Goal: Obtain resource: Download file/media

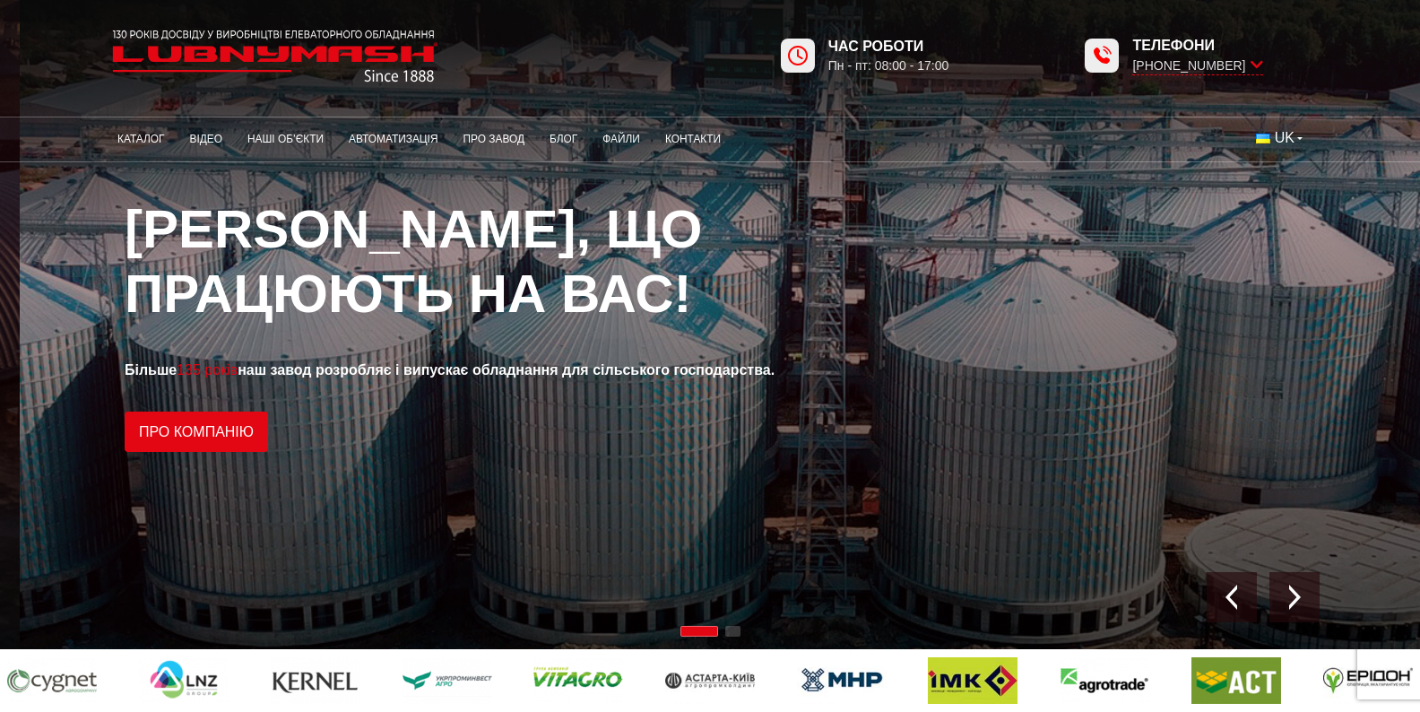
click at [313, 238] on span "Будуємо елеватори, що працюють на вас!" at bounding box center [414, 261] width 578 height 125
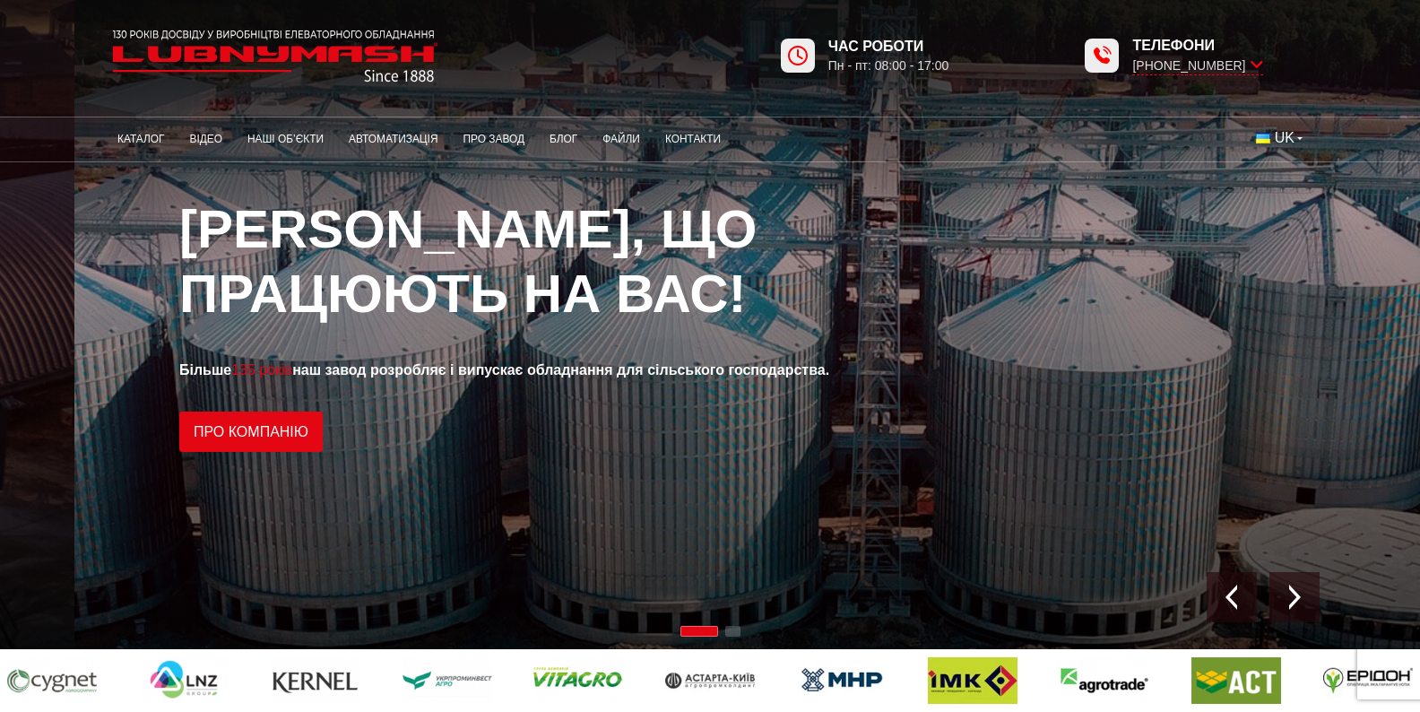
click at [230, 289] on span "Будуємо елеватори, що працюють на вас!" at bounding box center [468, 261] width 578 height 125
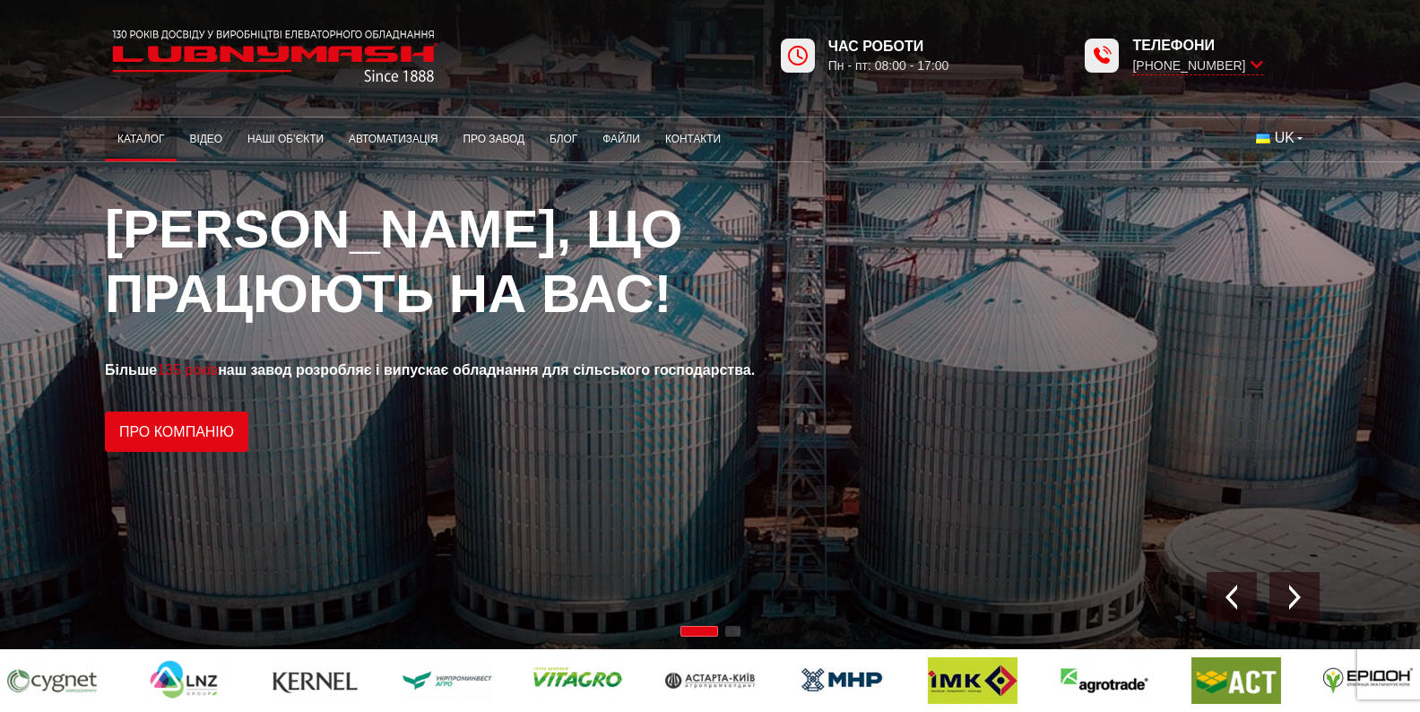
click at [105, 142] on link "Каталог" at bounding box center [141, 139] width 72 height 35
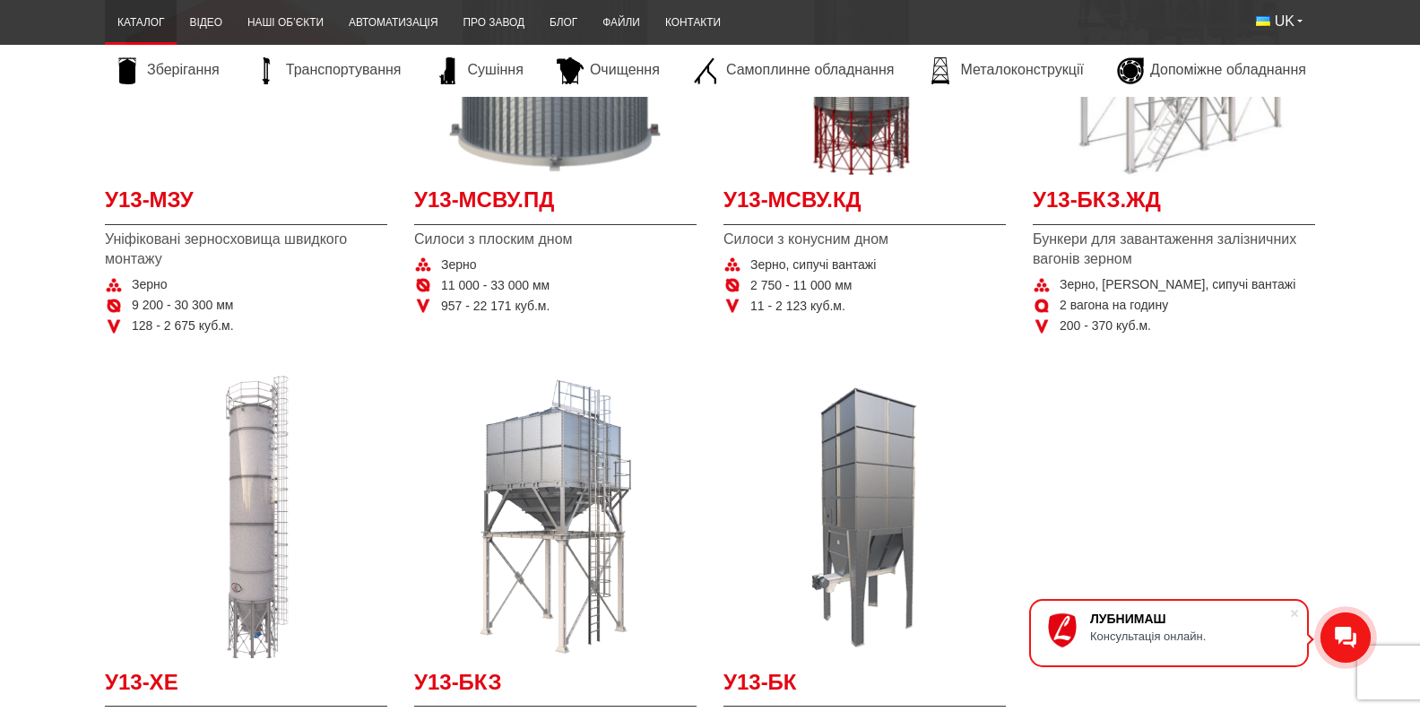
scroll to position [807, 0]
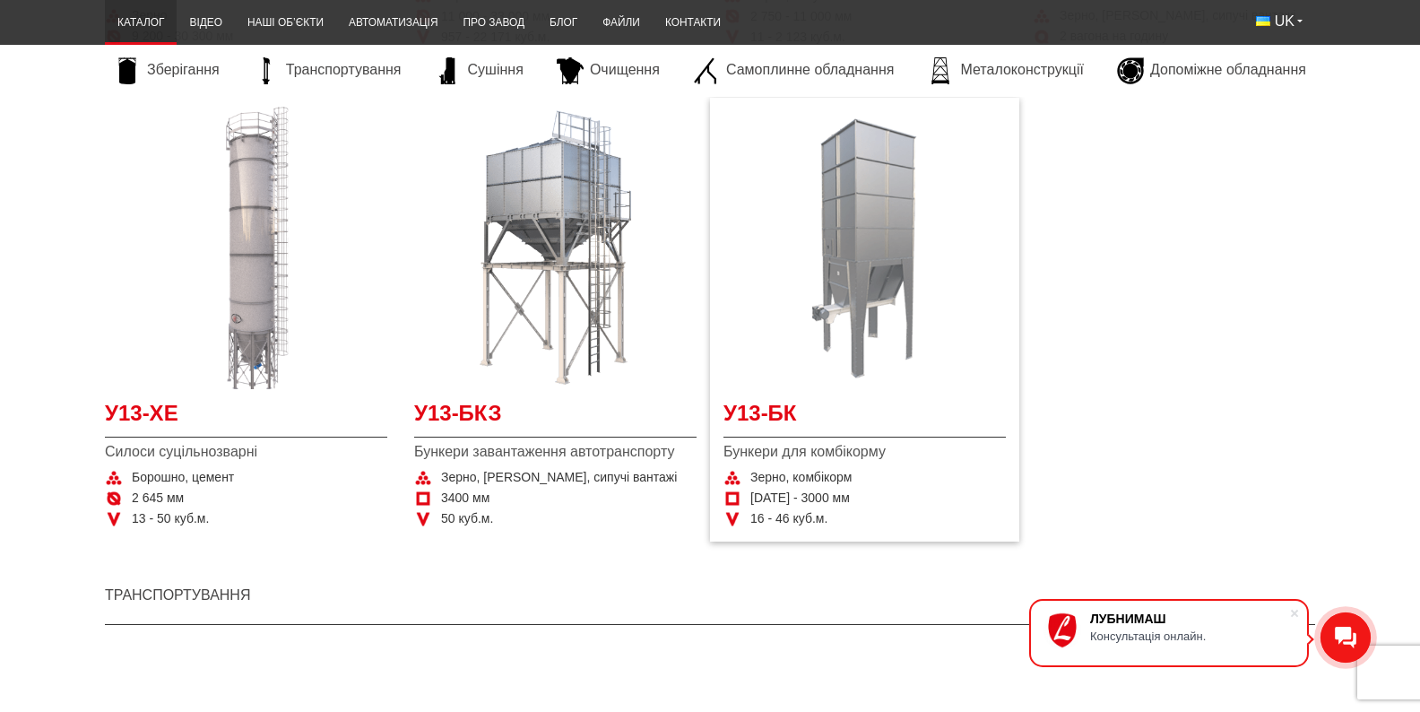
click at [892, 334] on img "Детальніше У13-БК" at bounding box center [865, 248] width 282 height 282
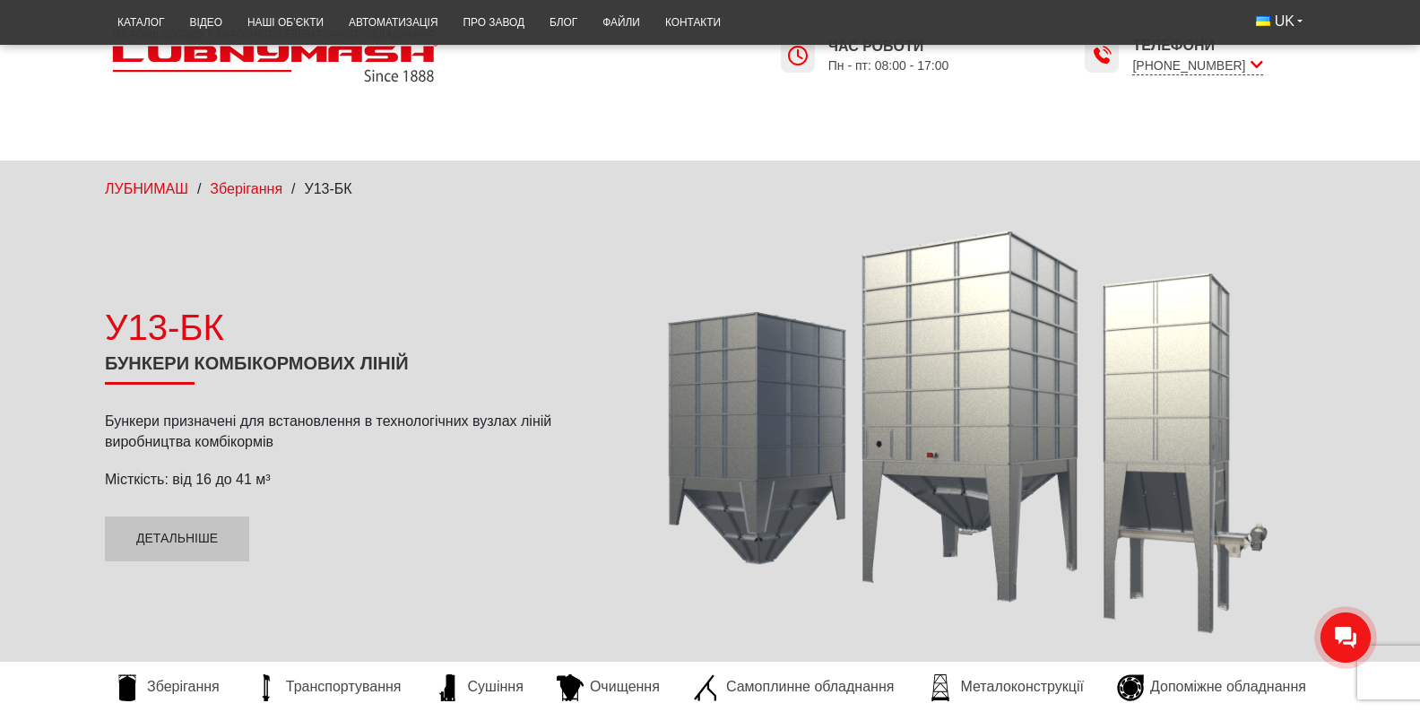
scroll to position [179, 0]
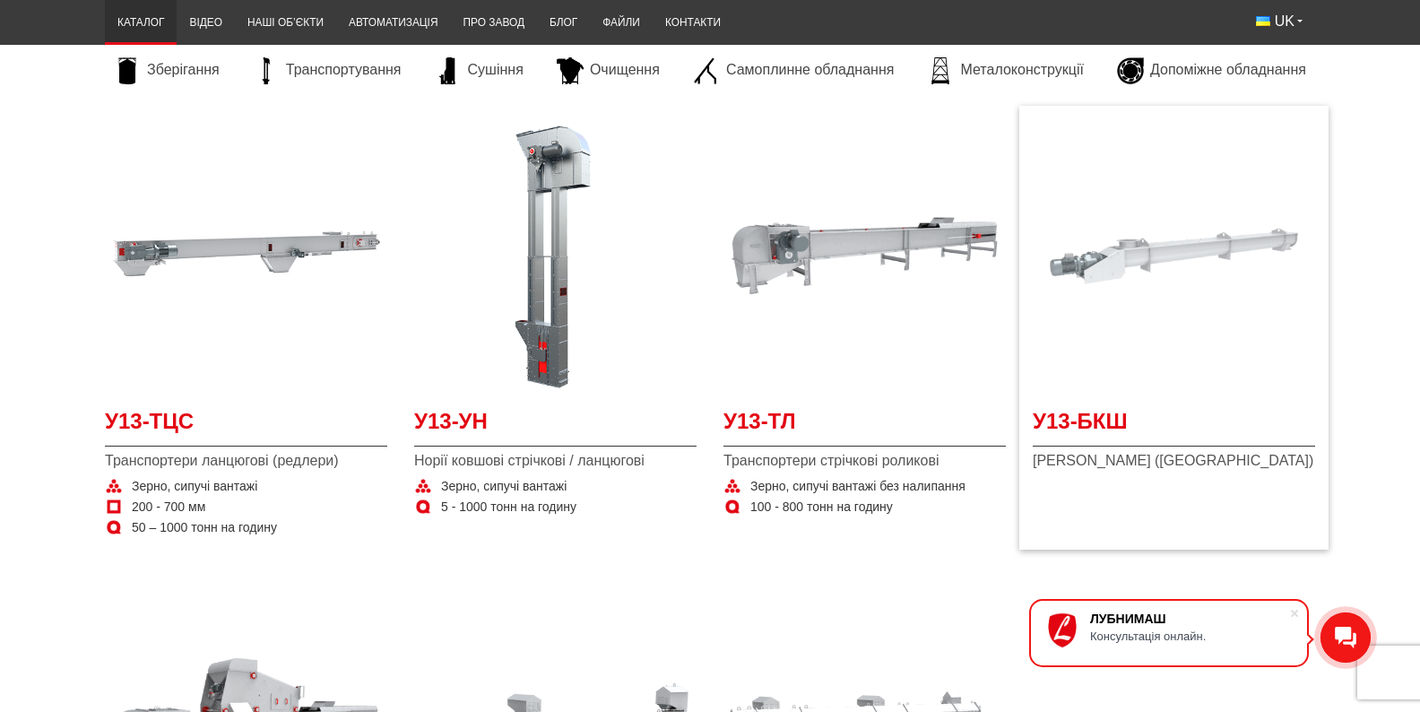
scroll to position [1434, 0]
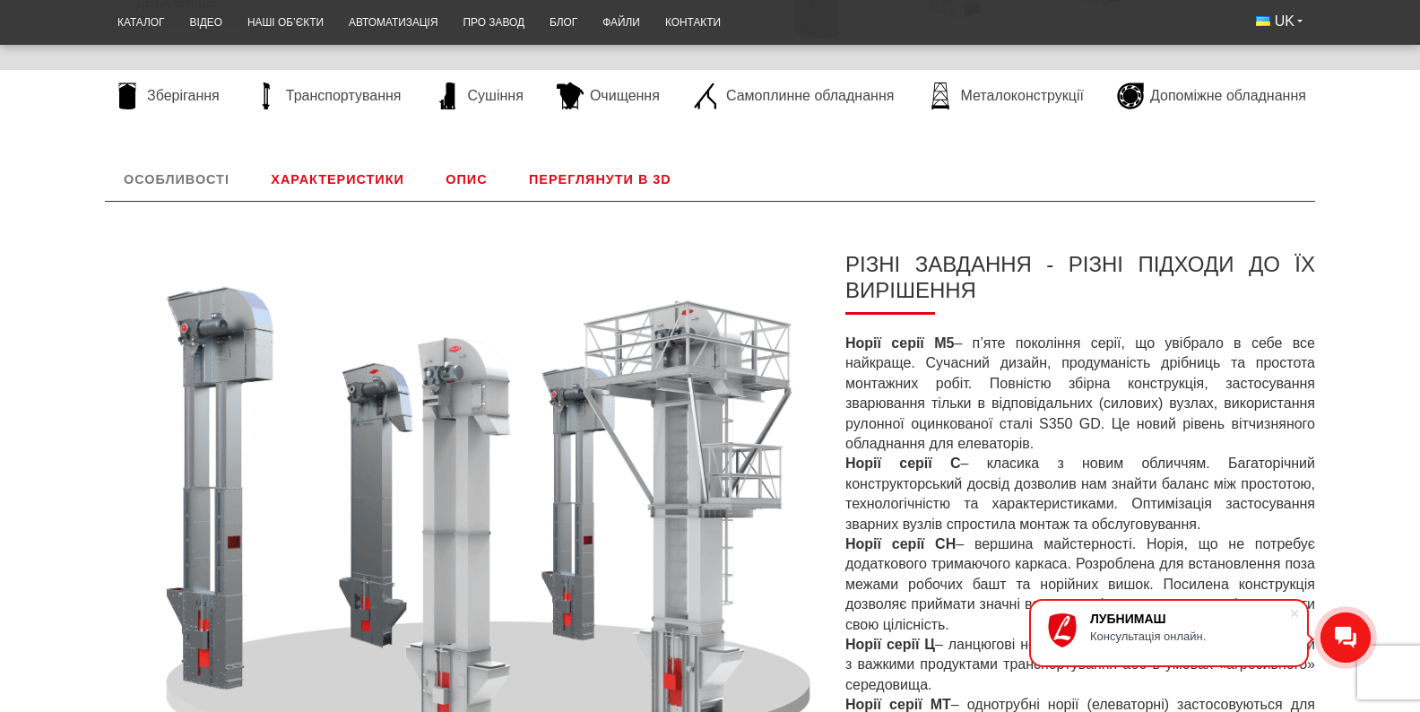
scroll to position [269, 0]
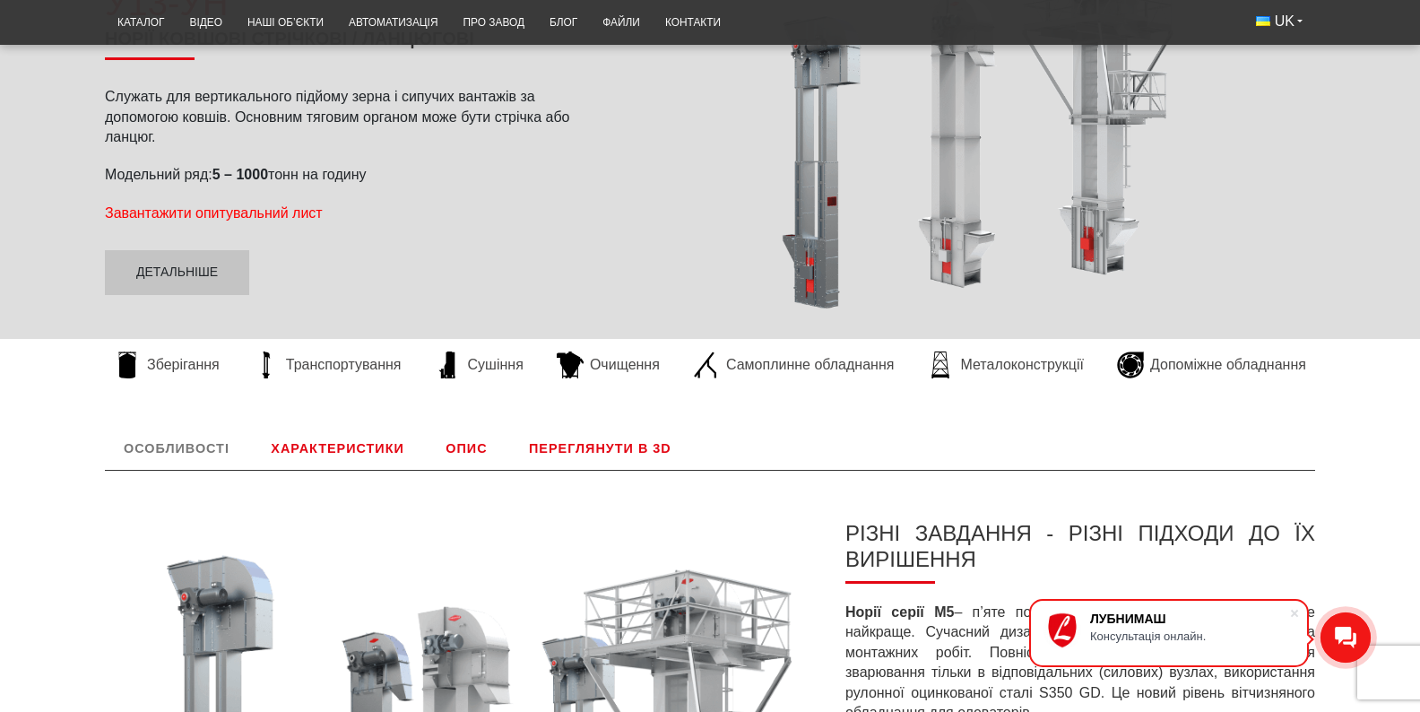
click at [167, 221] on span "Завантажити опитувальний лист" at bounding box center [214, 212] width 218 height 15
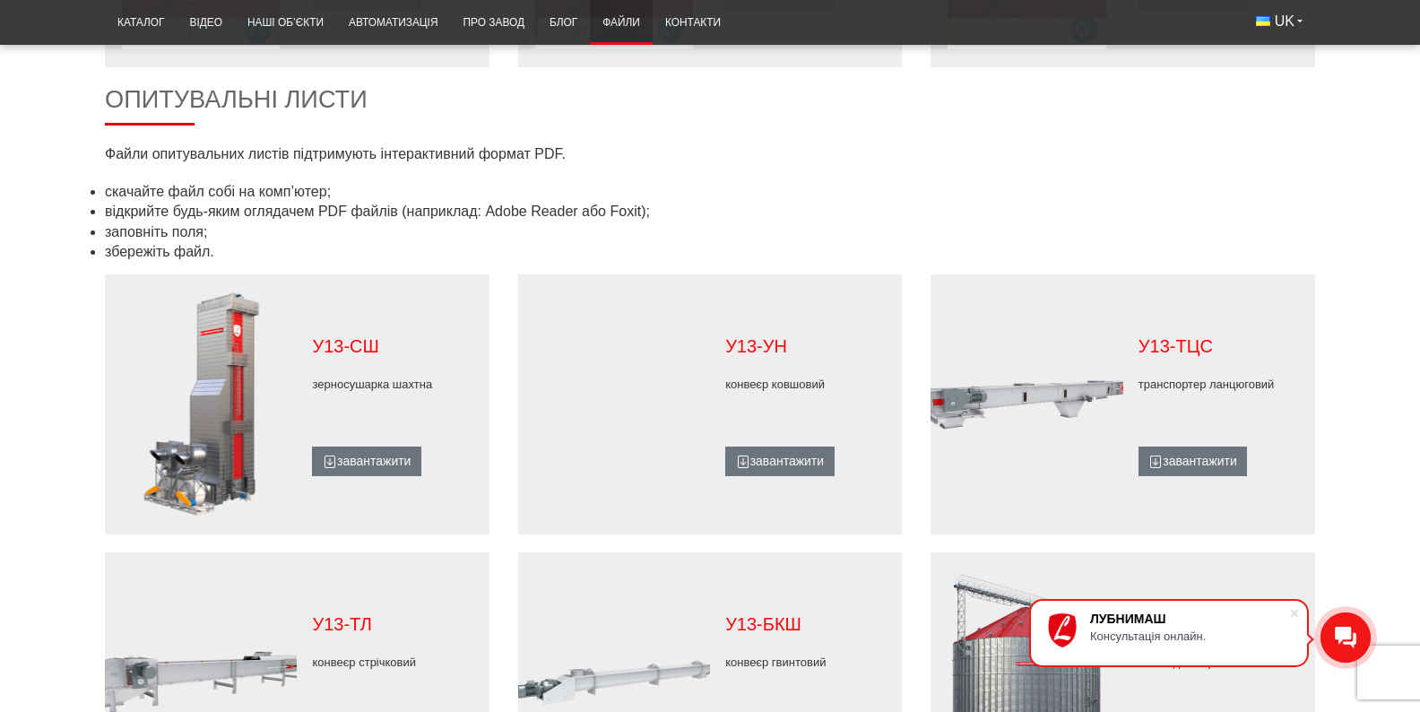
scroll to position [897, 0]
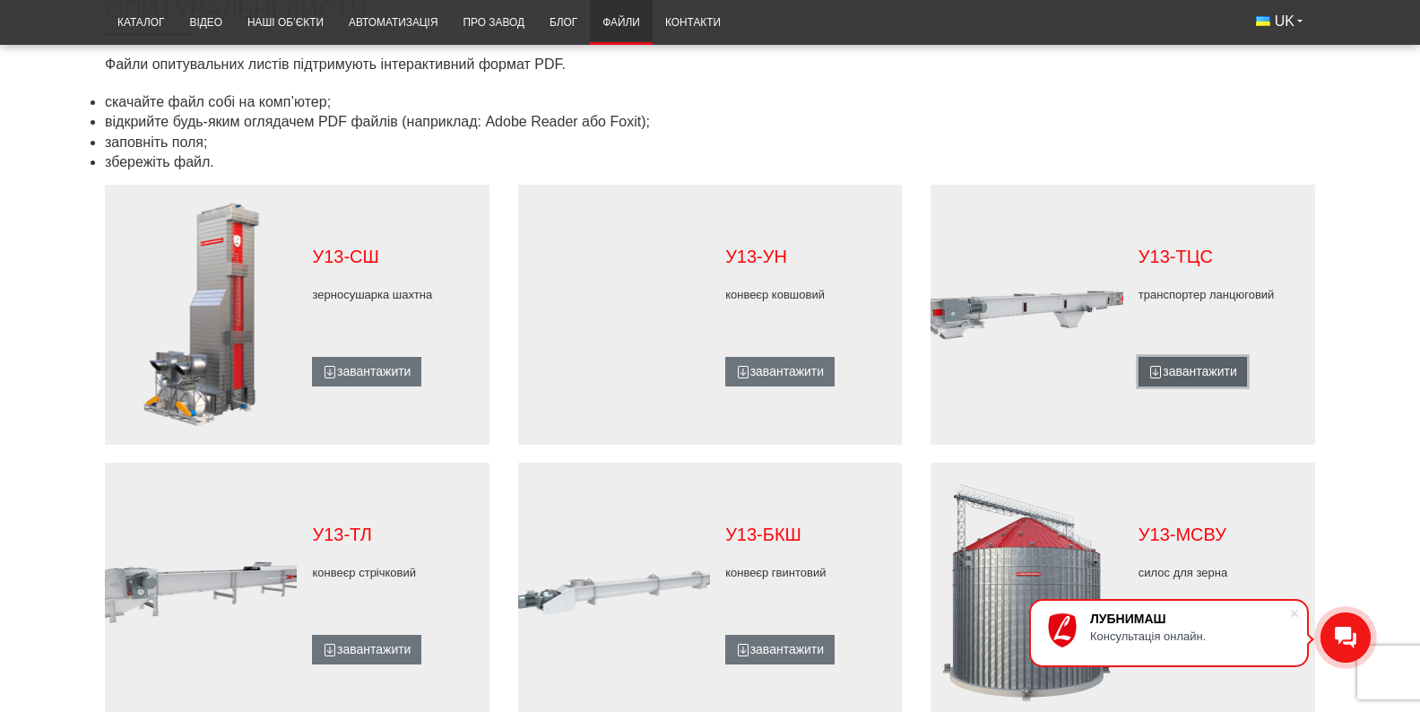
click at [1242, 371] on link "завантажити" at bounding box center [1193, 372] width 108 height 30
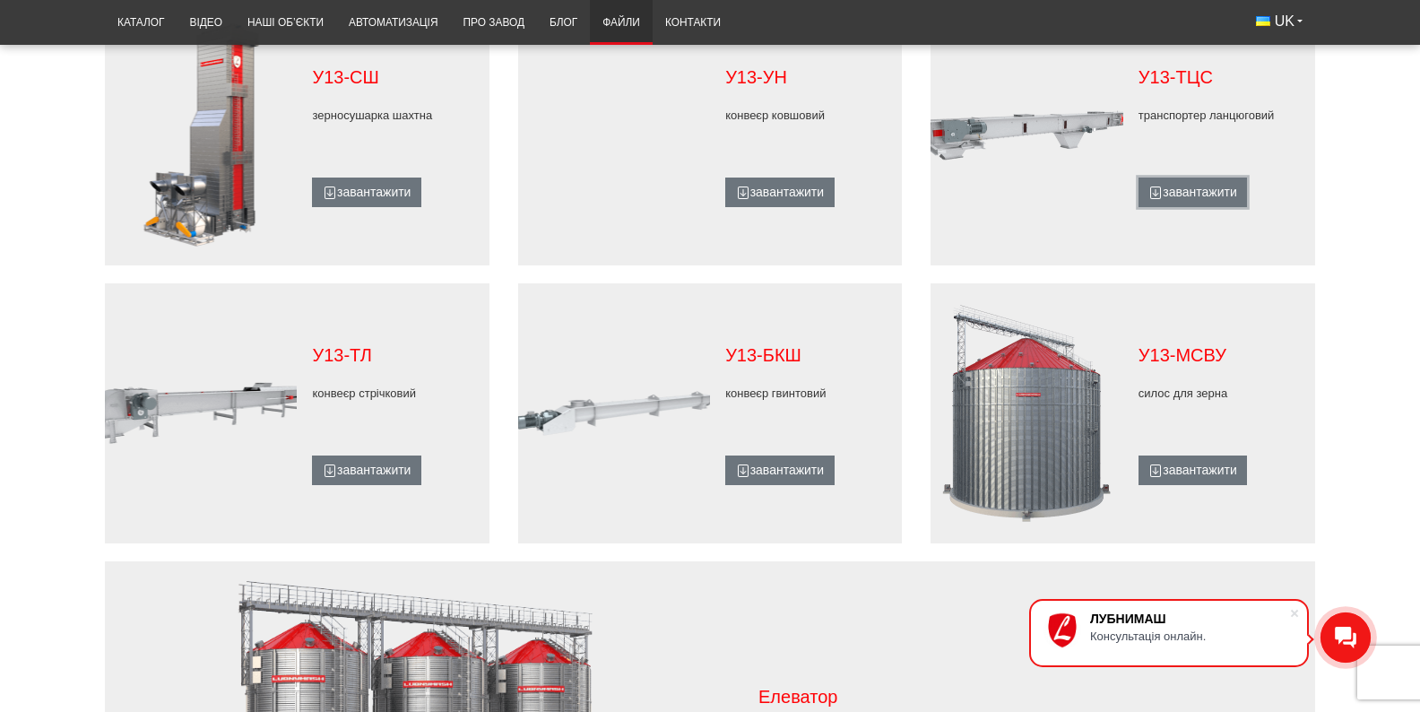
scroll to position [986, 0]
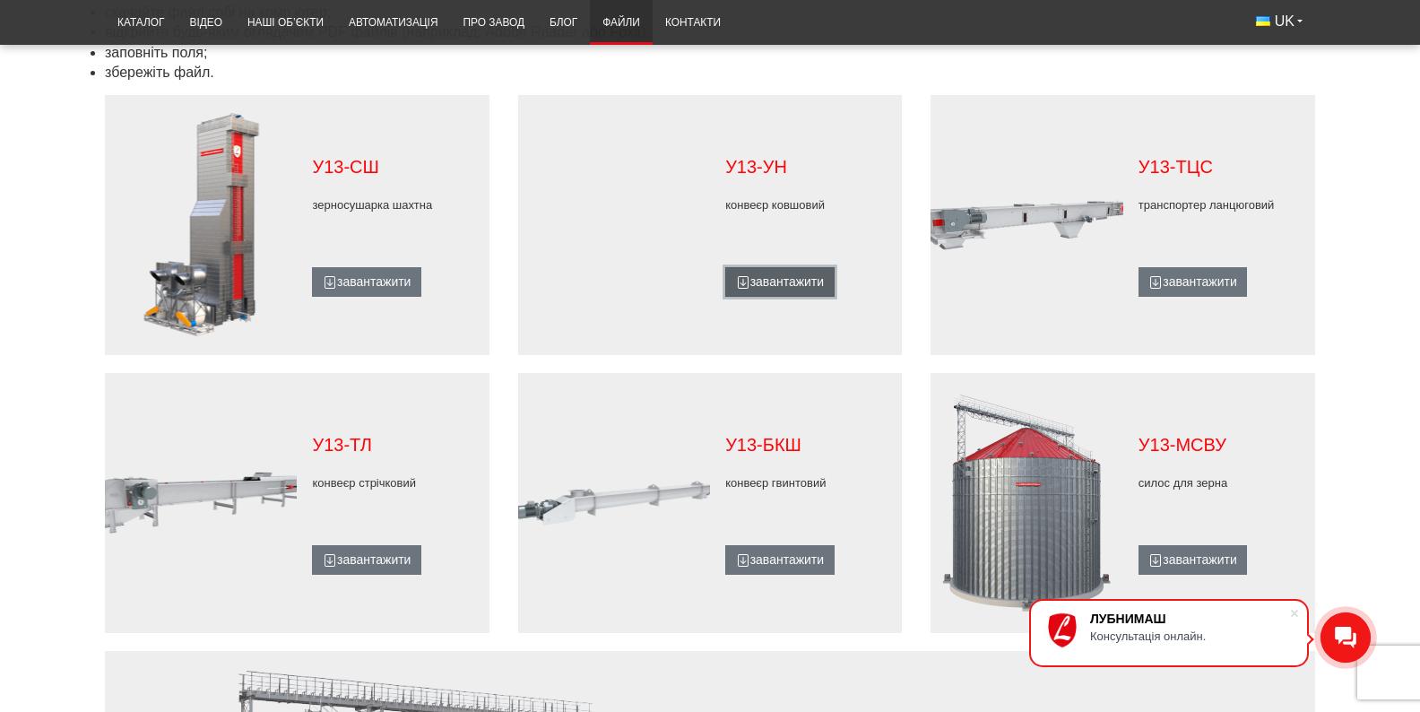
click at [791, 289] on link "завантажити" at bounding box center [779, 282] width 108 height 30
